Goal: Book appointment/travel/reservation

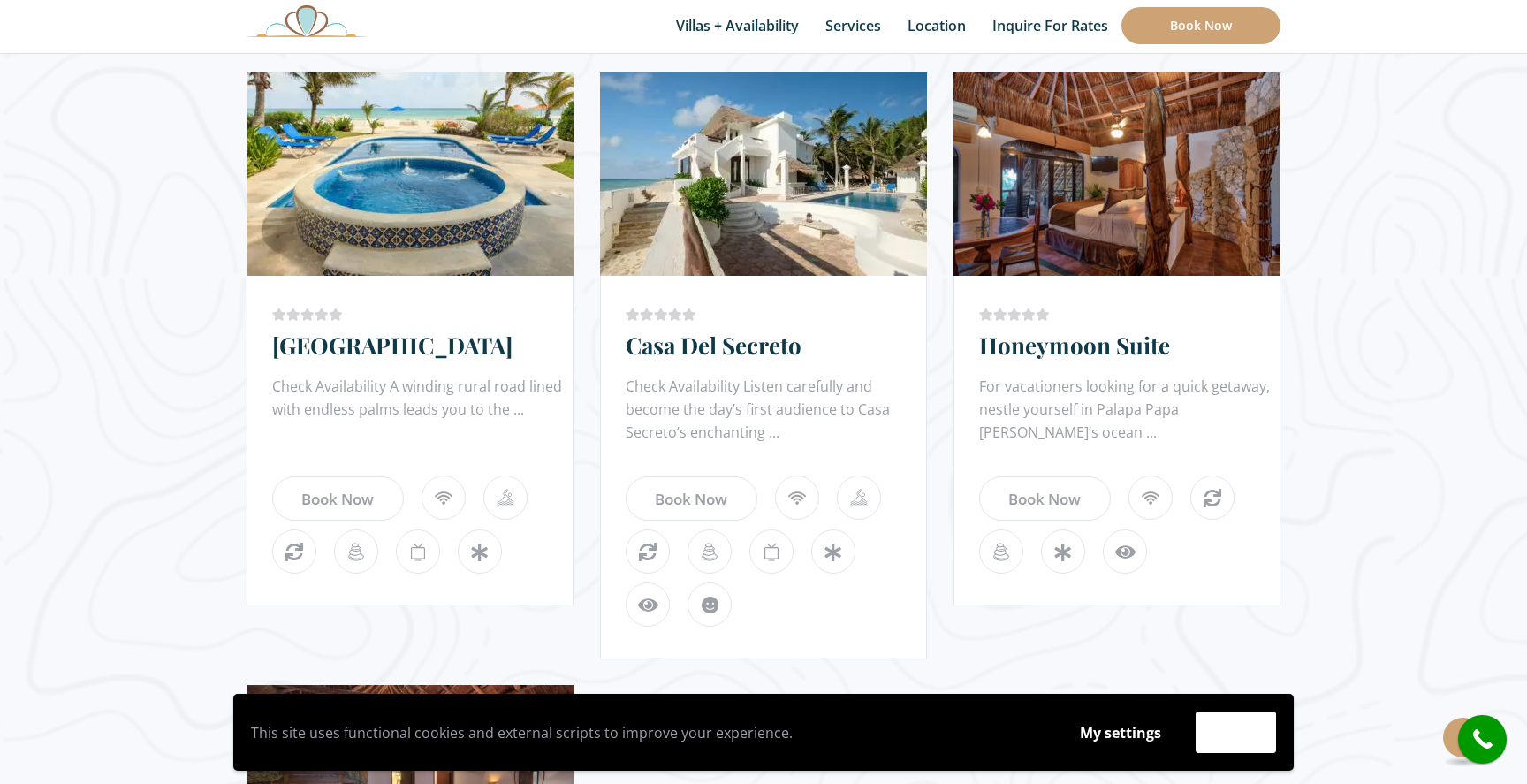
scroll to position [1674, 0]
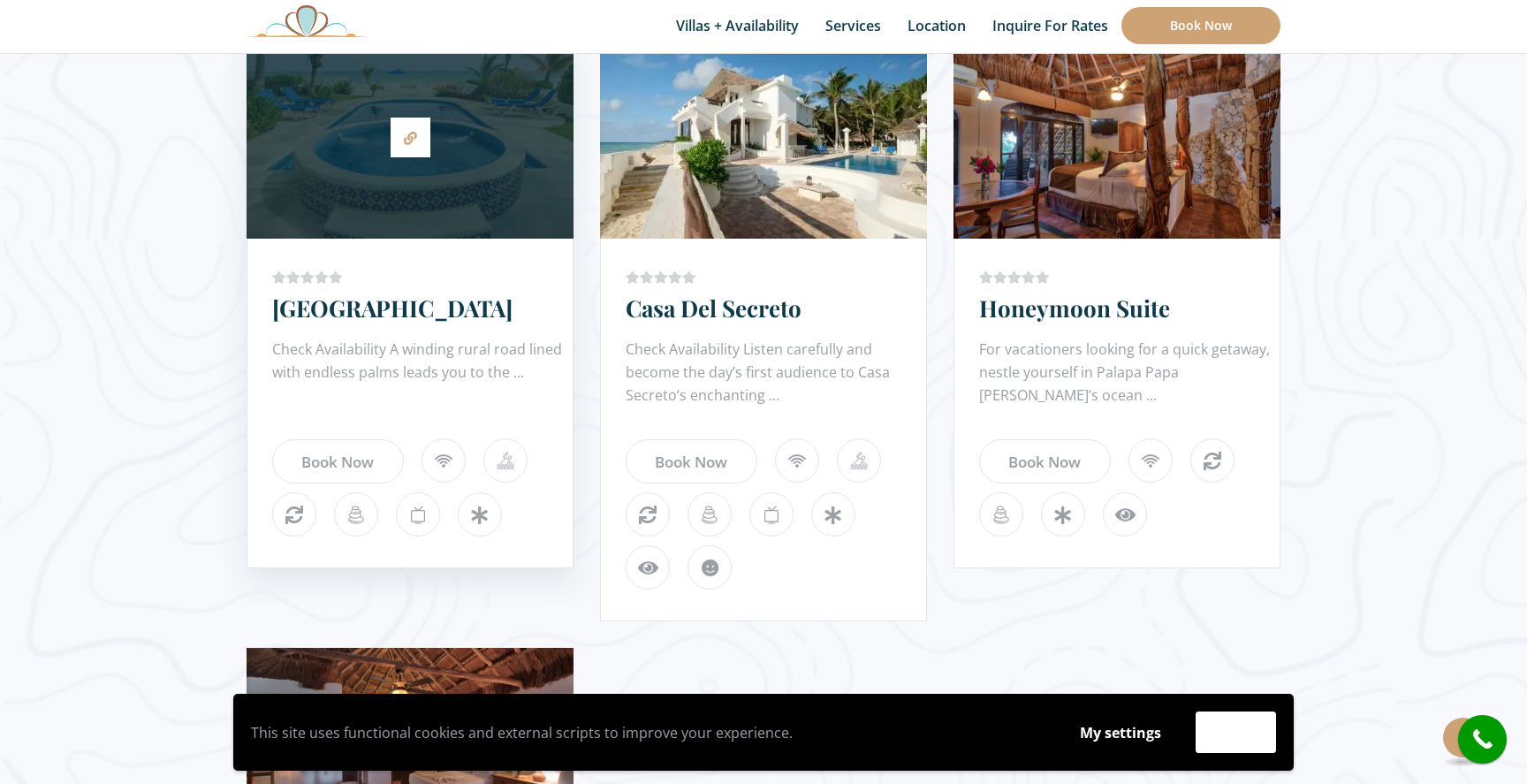
click at [470, 183] on div at bounding box center [410, 136] width 327 height 186
click at [469, 186] on div at bounding box center [410, 136] width 327 height 186
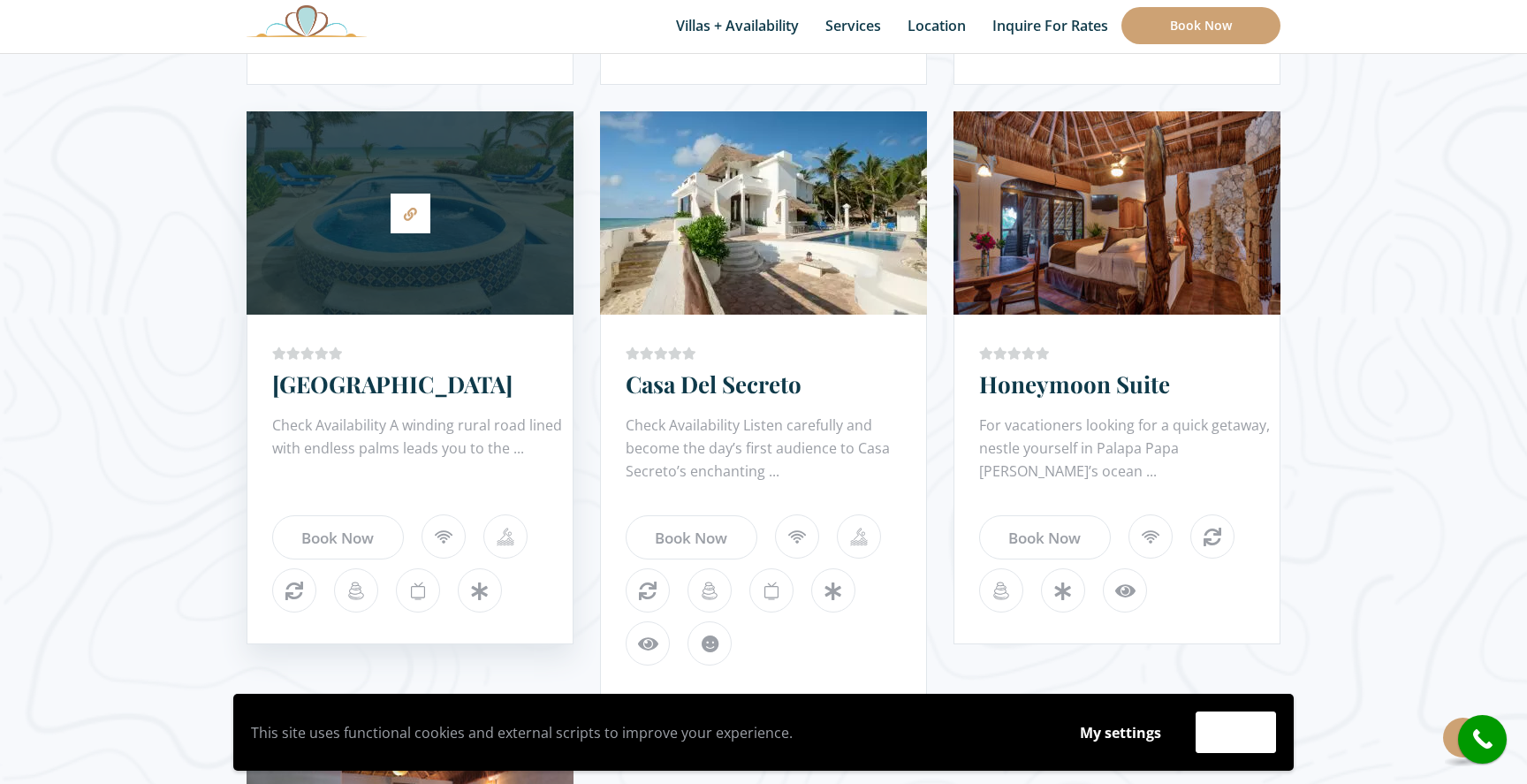
scroll to position [1602, 0]
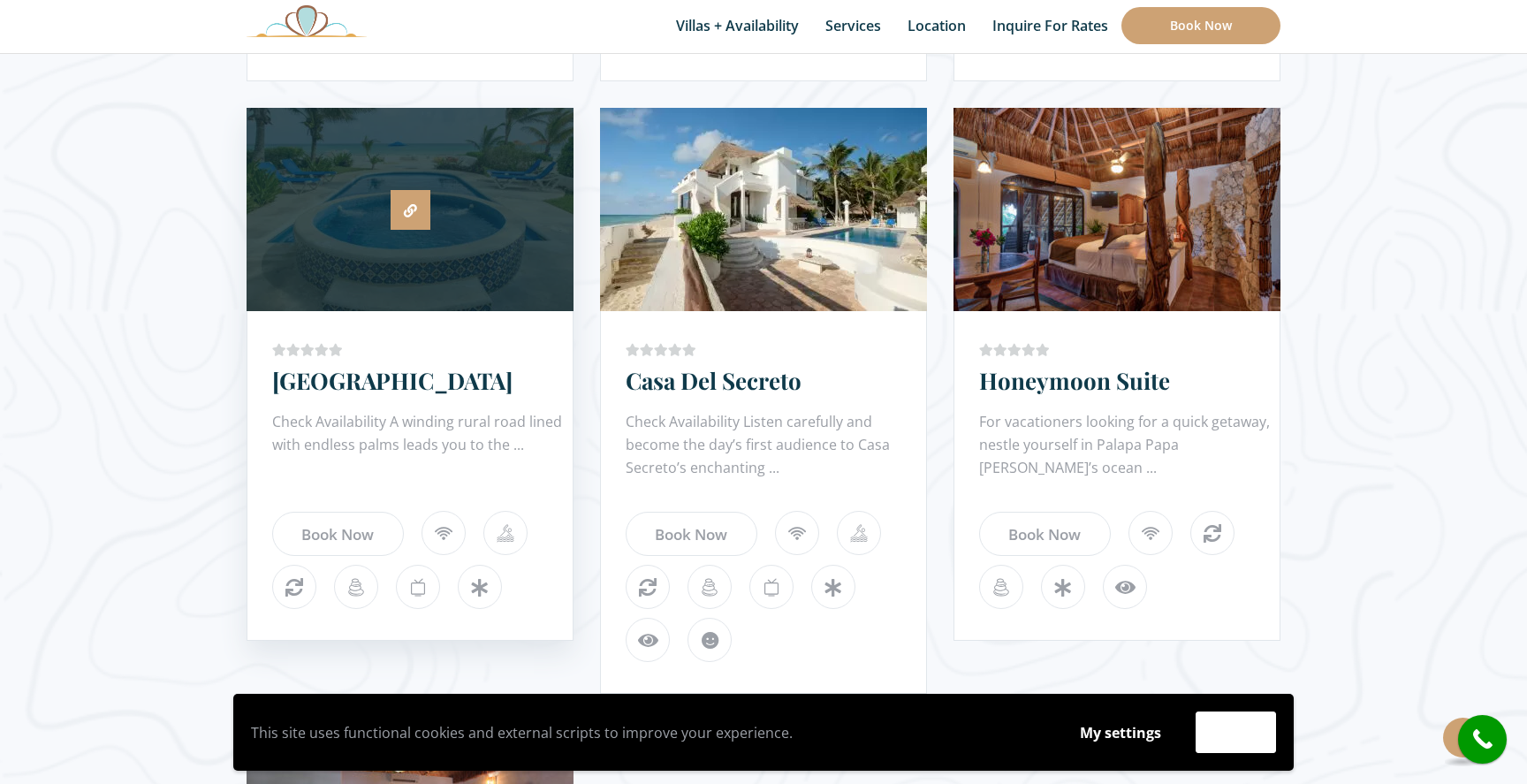
click at [417, 200] on link at bounding box center [410, 209] width 40 height 40
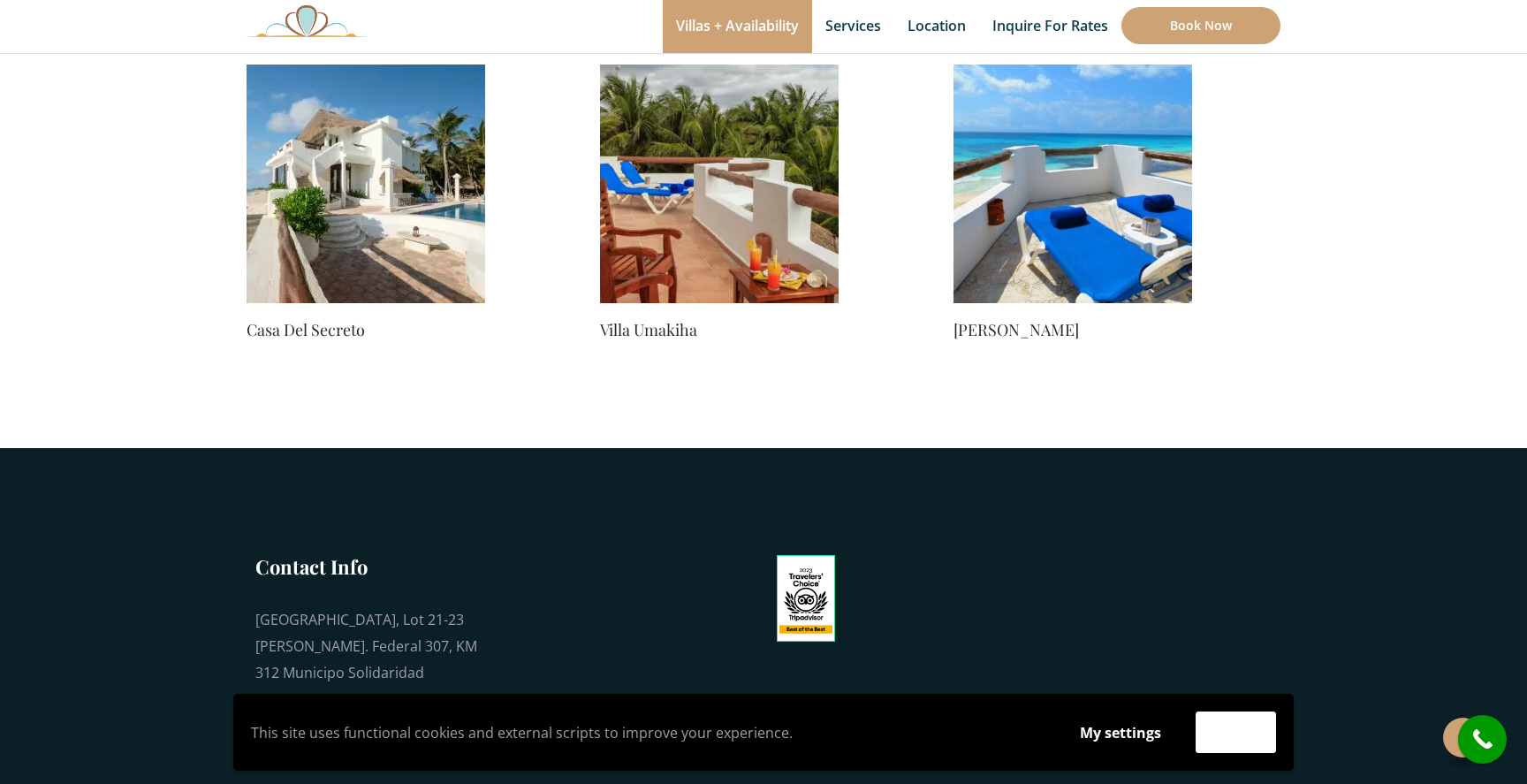
scroll to position [1571, 0]
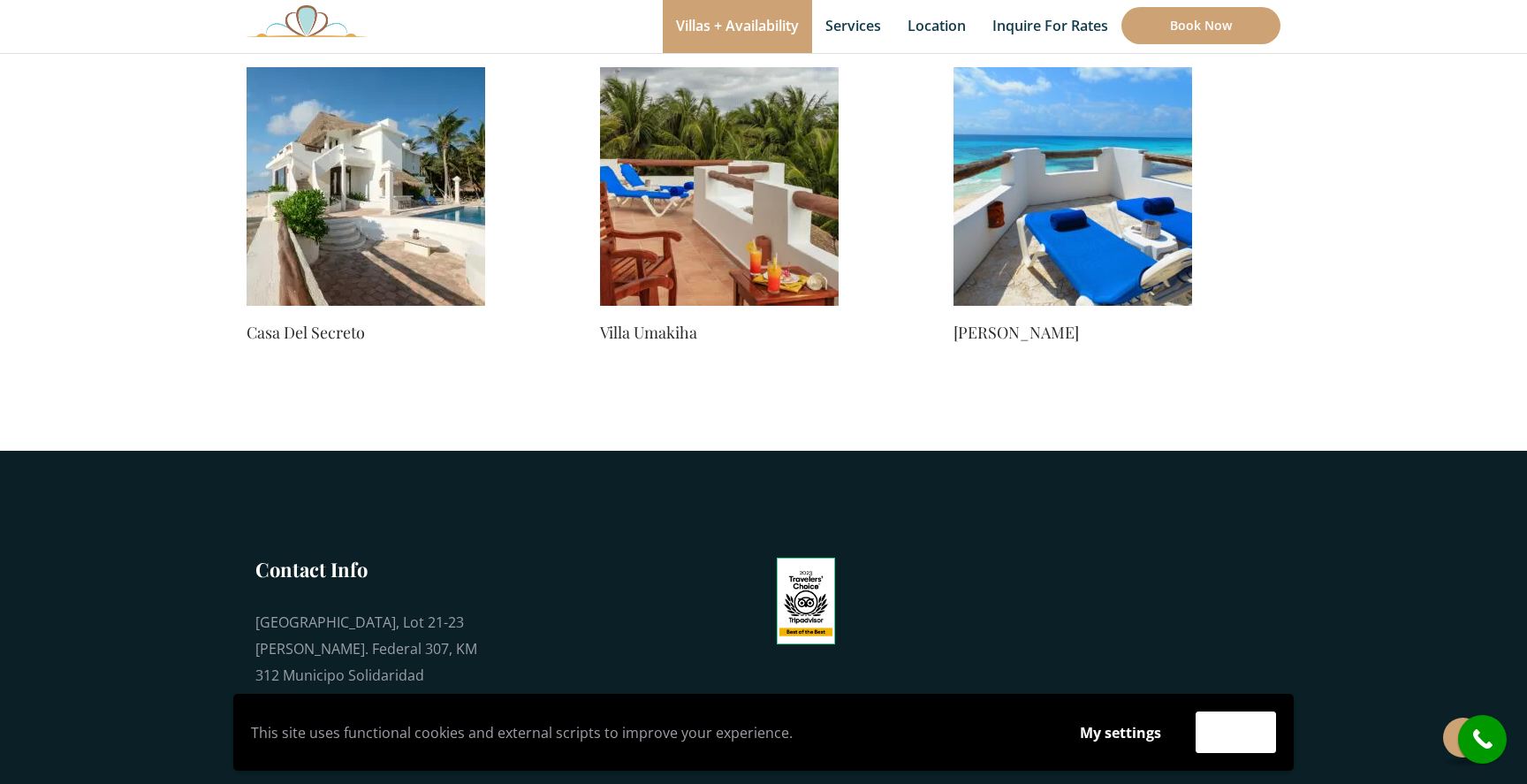
click at [1117, 265] on img at bounding box center [1072, 186] width 238 height 238
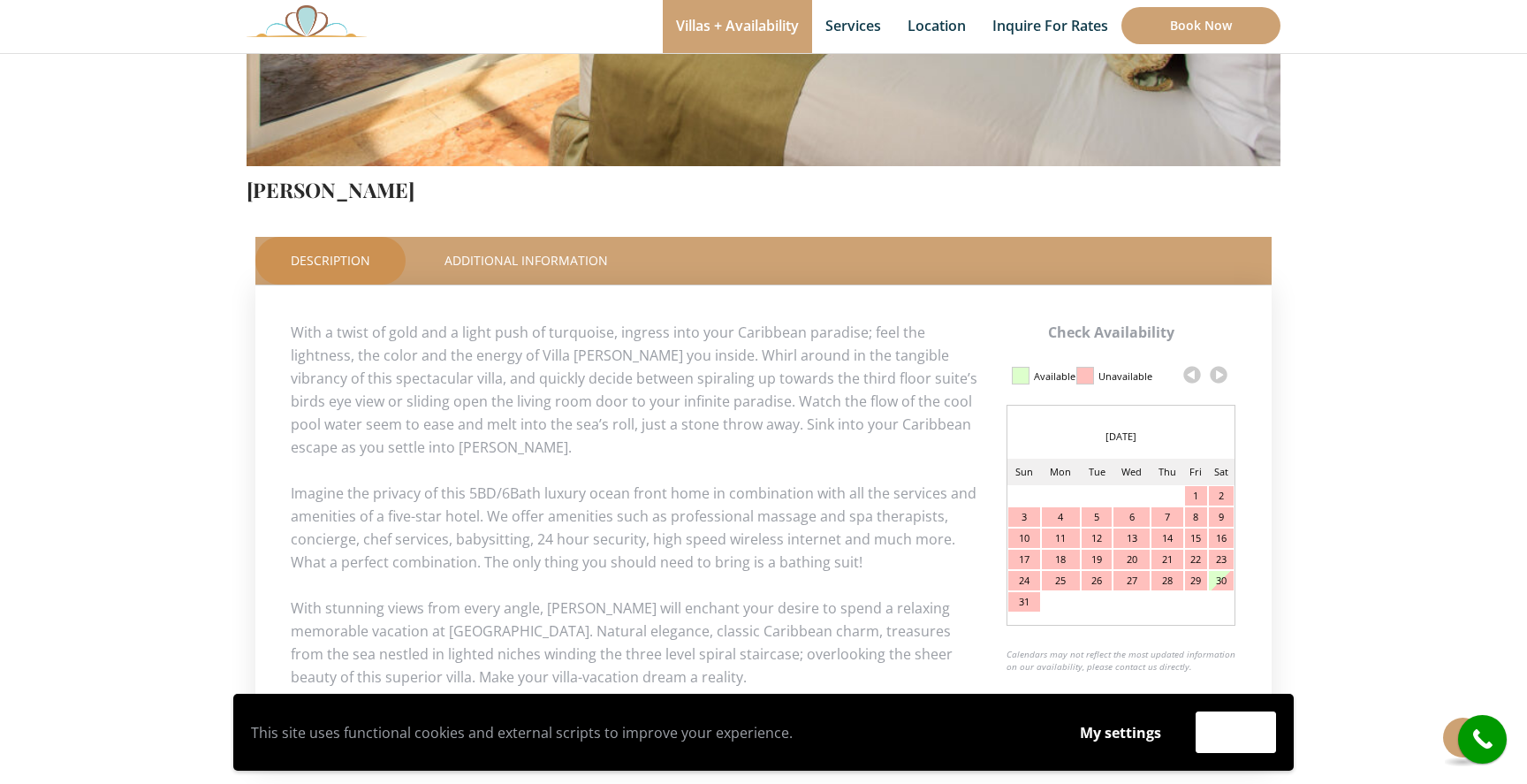
scroll to position [622, 0]
click at [576, 249] on link "Additional Information" at bounding box center [526, 259] width 235 height 48
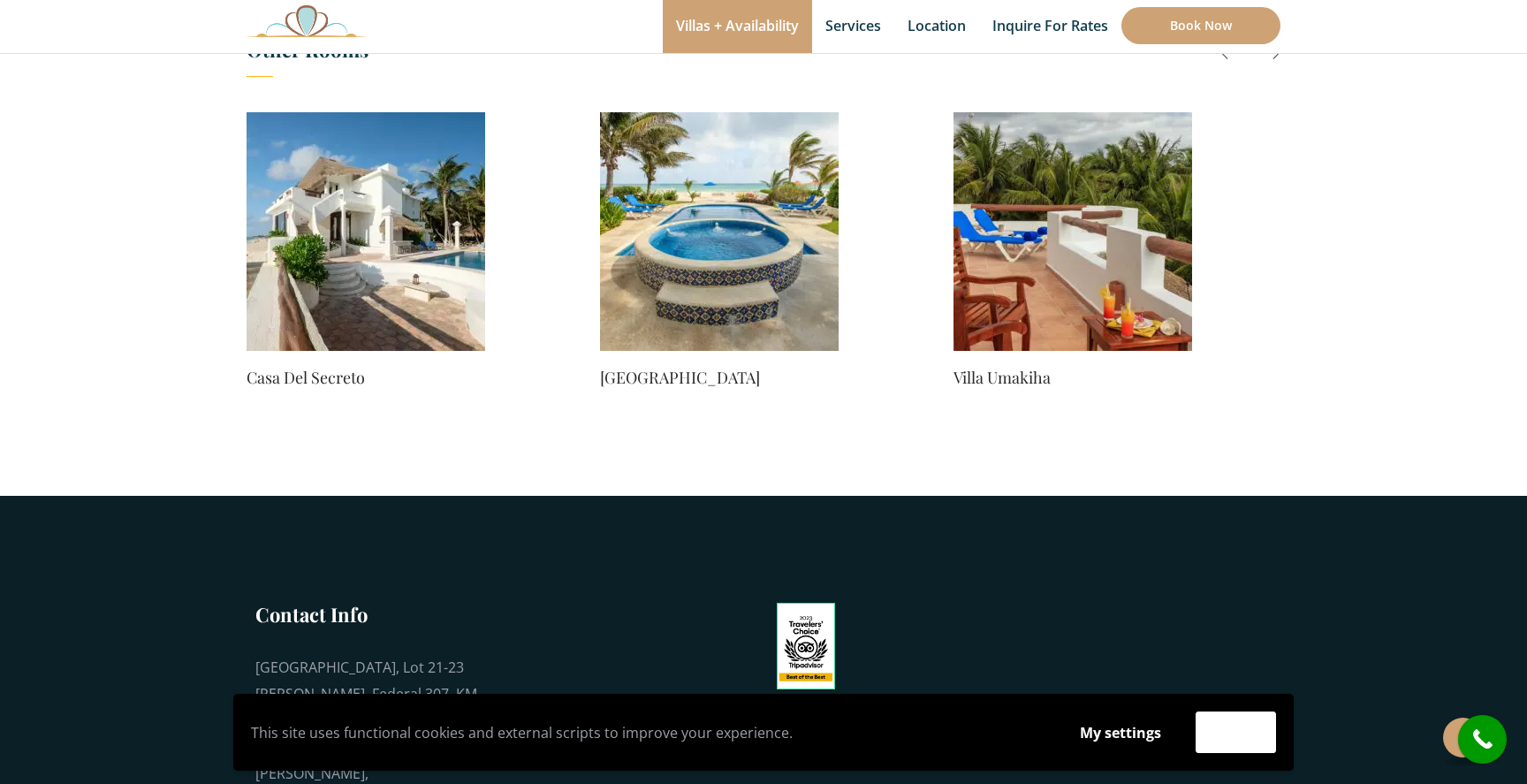
scroll to position [1446, 0]
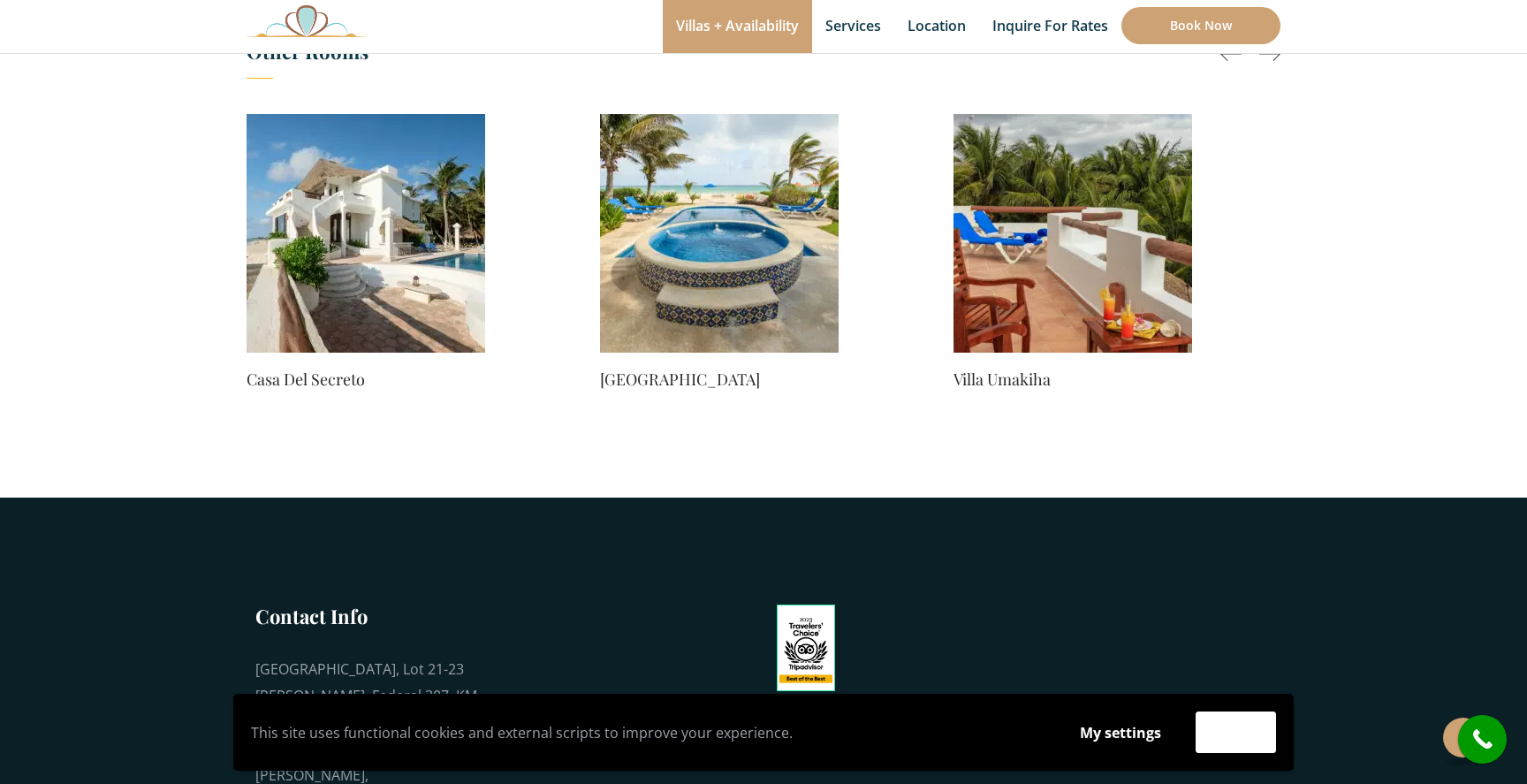
click at [643, 186] on img at bounding box center [719, 233] width 238 height 238
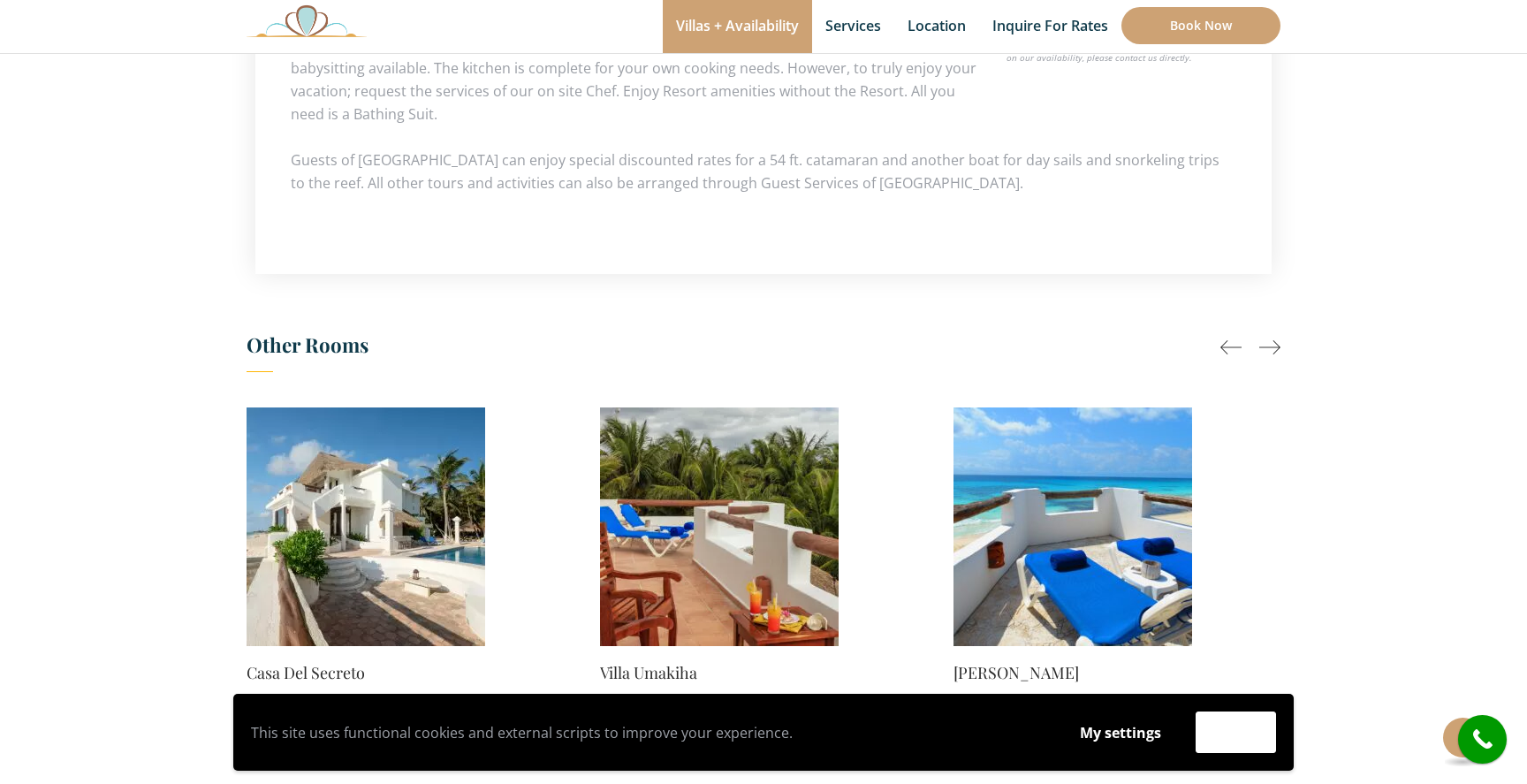
scroll to position [1282, 0]
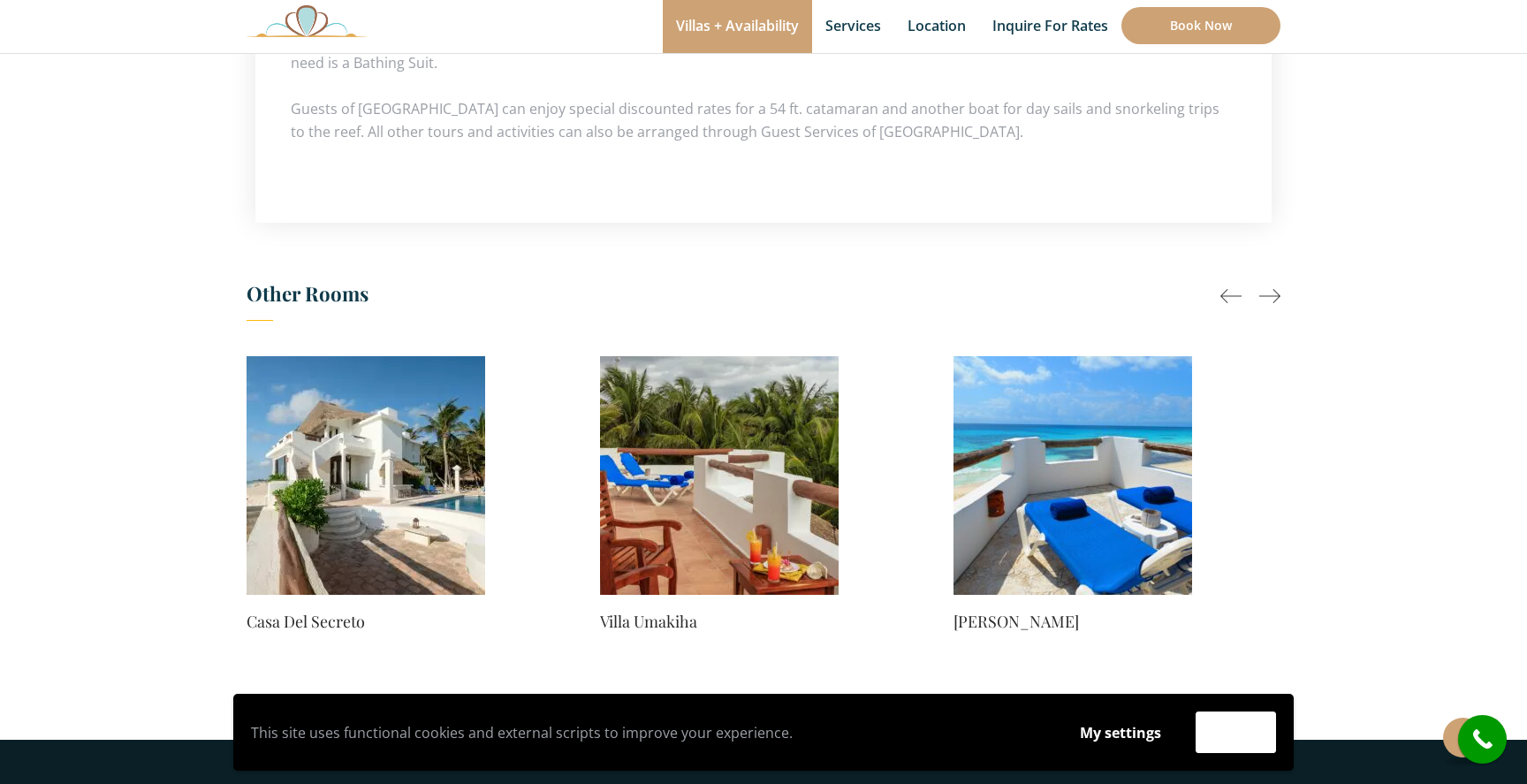
click at [1453, 735] on div "This site uses functional cookies and external scripts to improve your experien…" at bounding box center [763, 732] width 1500 height 77
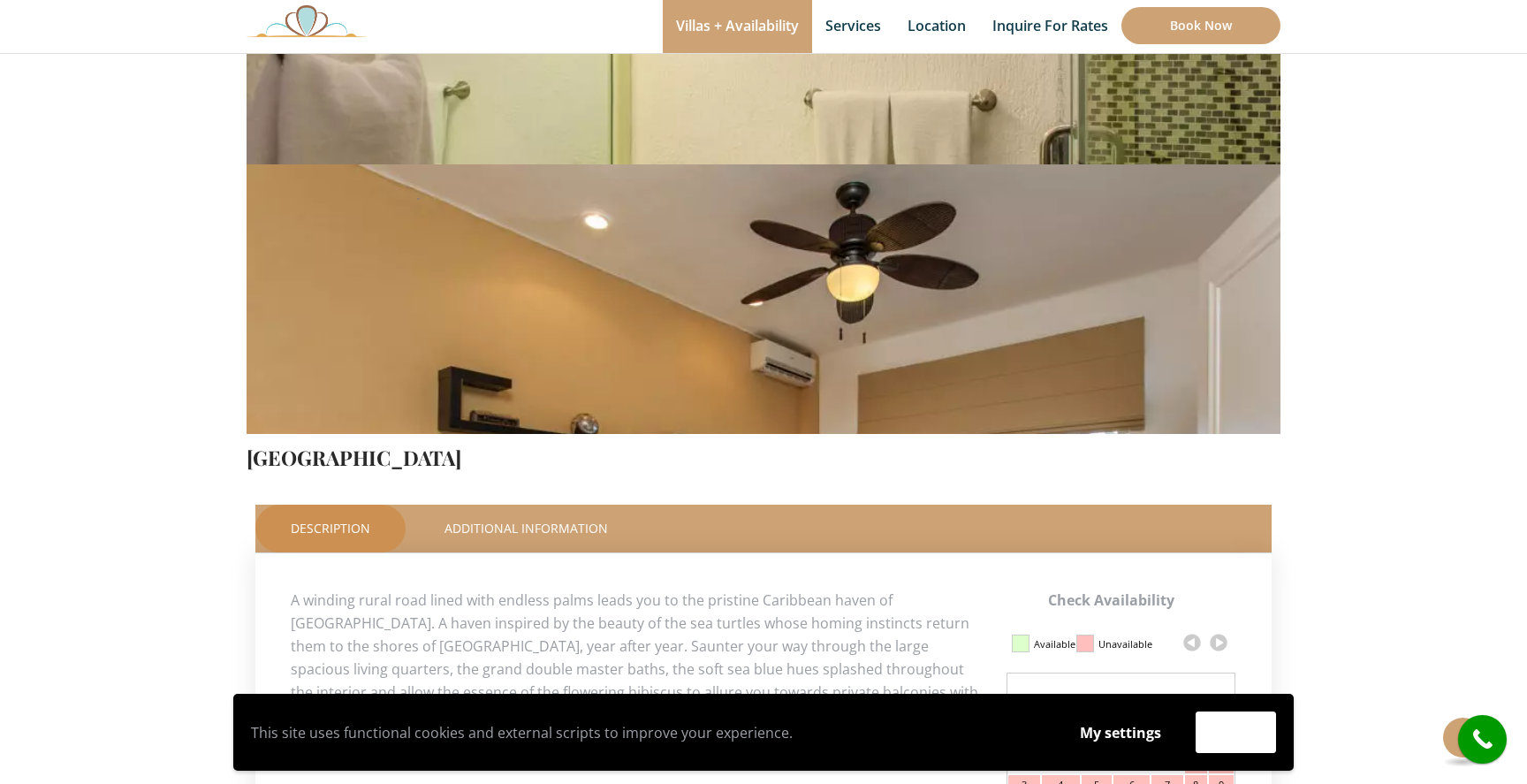
scroll to position [0, 0]
